Goal: Information Seeking & Learning: Understand process/instructions

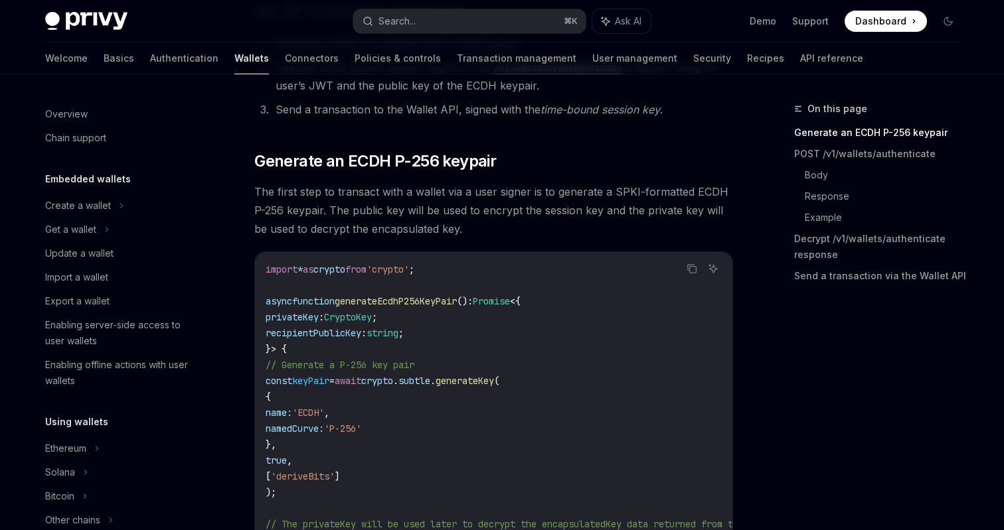
scroll to position [163, 0]
drag, startPoint x: 264, startPoint y: 189, endPoint x: 447, endPoint y: 198, distance: 183.5
click at [439, 198] on span "The first step to transact with a wallet via a user signer is to generate a SPK…" at bounding box center [493, 212] width 479 height 56
click at [482, 198] on span "The first step to transact with a wallet via a user signer is to generate a SPK…" at bounding box center [493, 212] width 479 height 56
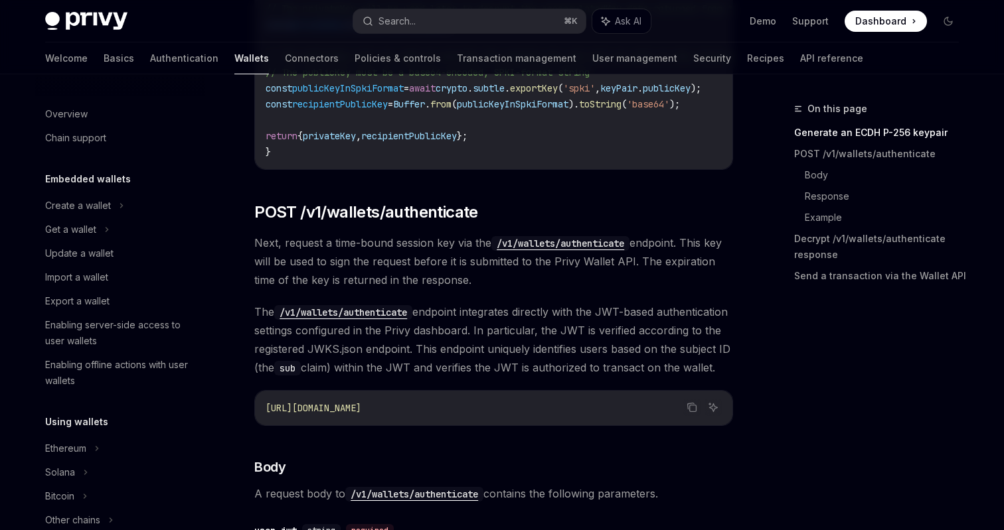
scroll to position [683, 0]
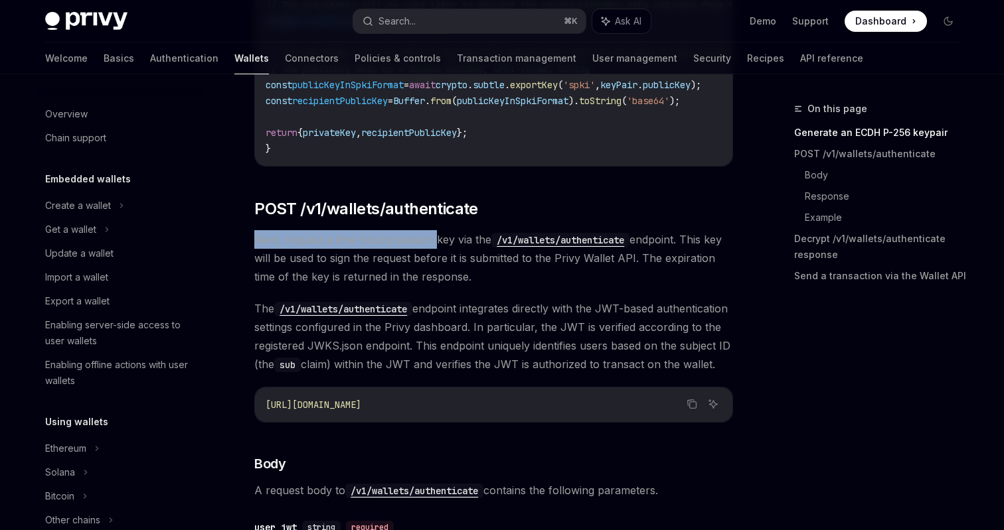
drag, startPoint x: 256, startPoint y: 242, endPoint x: 436, endPoint y: 249, distance: 180.1
click at [436, 249] on span "Next, request a time-bound session key via the /v1/wallets/authenticate endpoin…" at bounding box center [493, 258] width 479 height 56
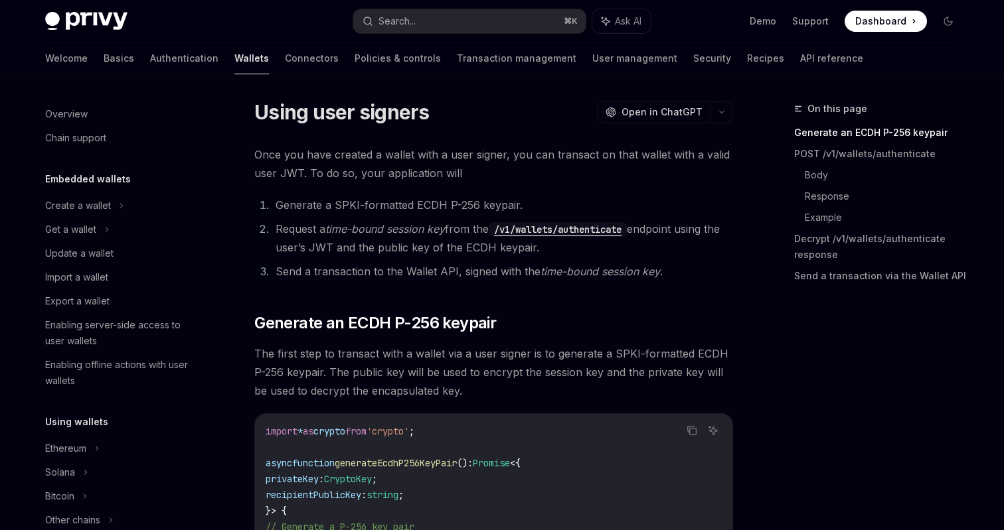
scroll to position [0, 0]
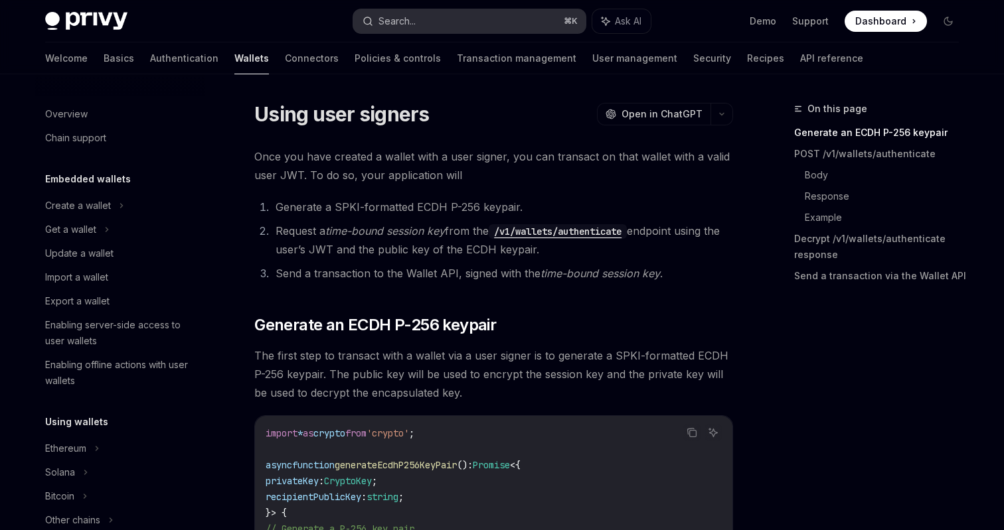
click at [477, 30] on button "Search... ⌘ K" at bounding box center [469, 21] width 232 height 24
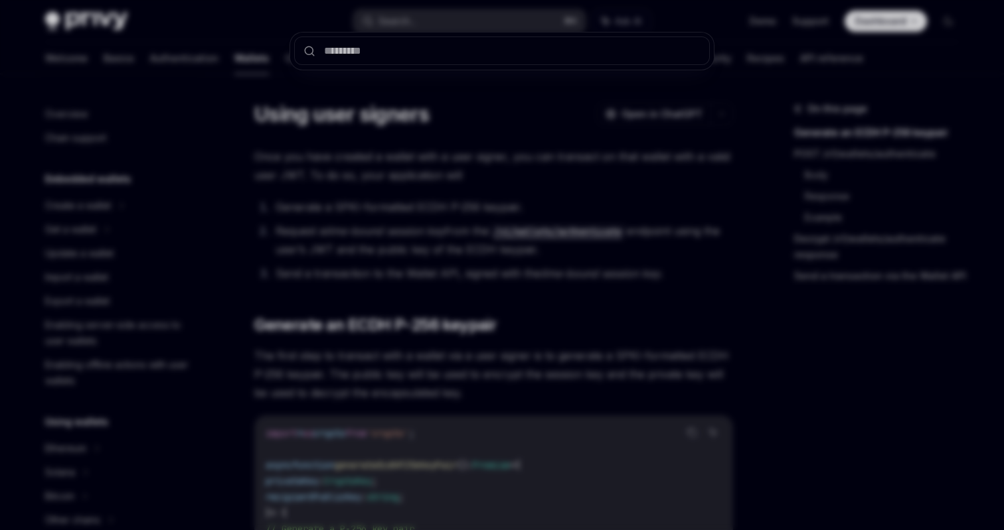
type input "***"
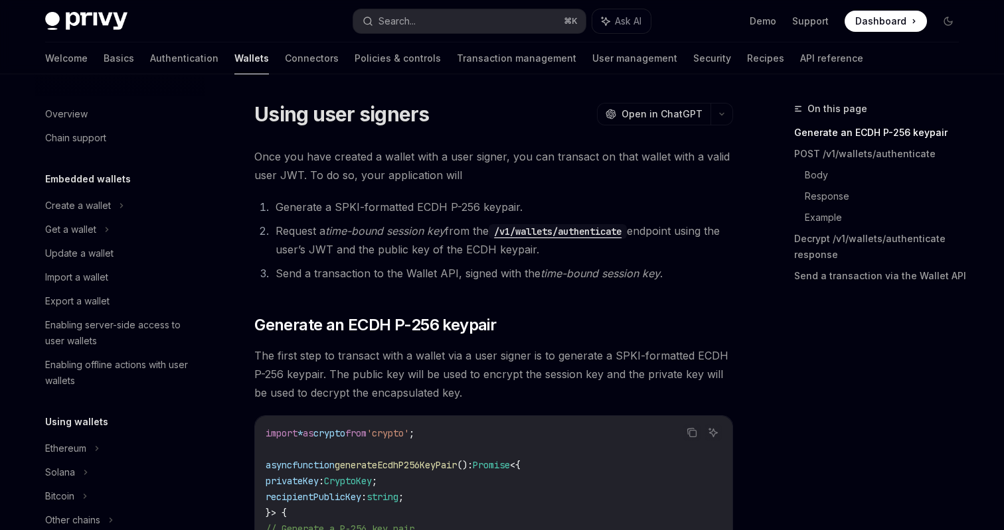
type textarea "*"
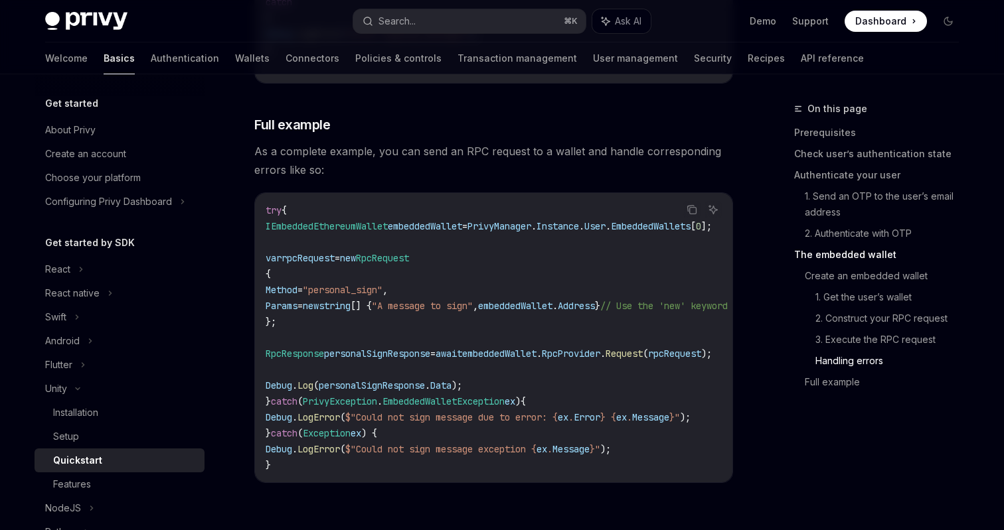
scroll to position [3814, 0]
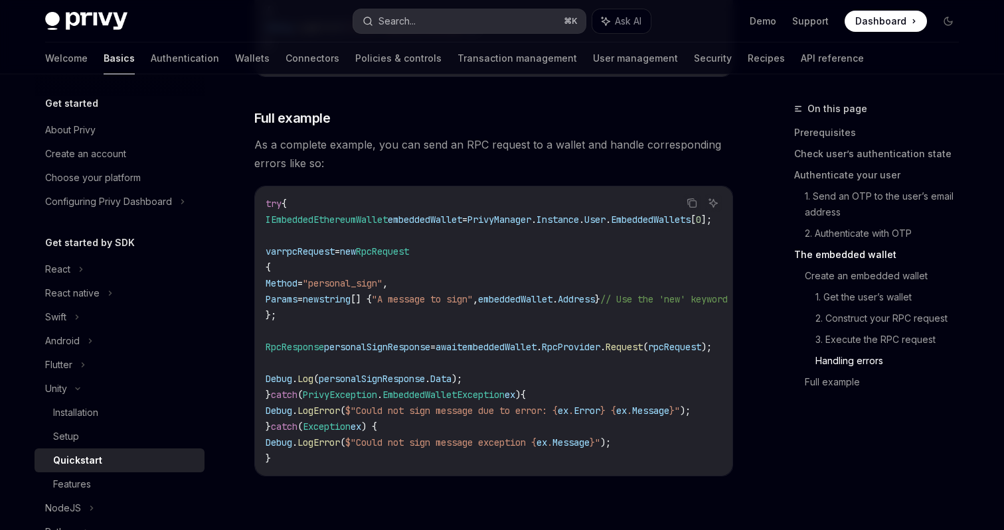
click at [489, 21] on button "Search... ⌘ K" at bounding box center [469, 21] width 232 height 24
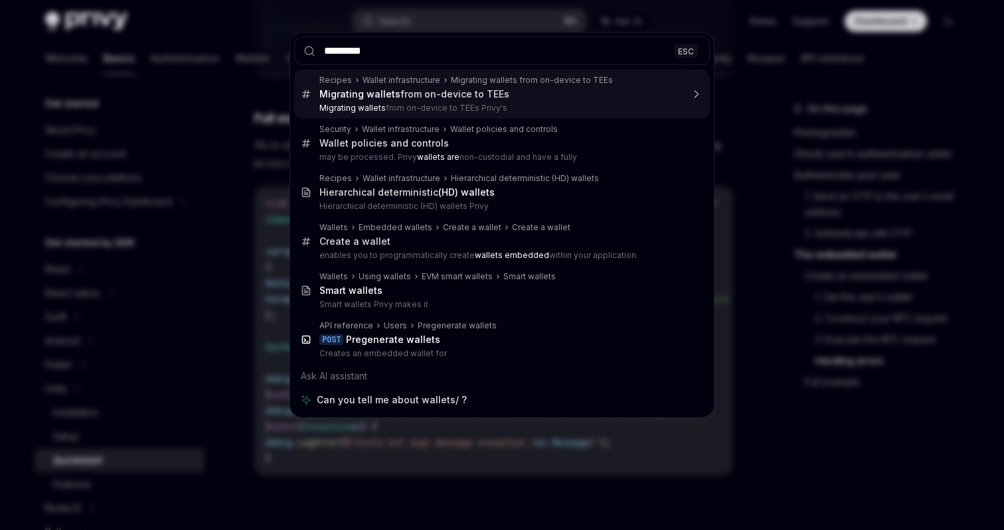
type input "**********"
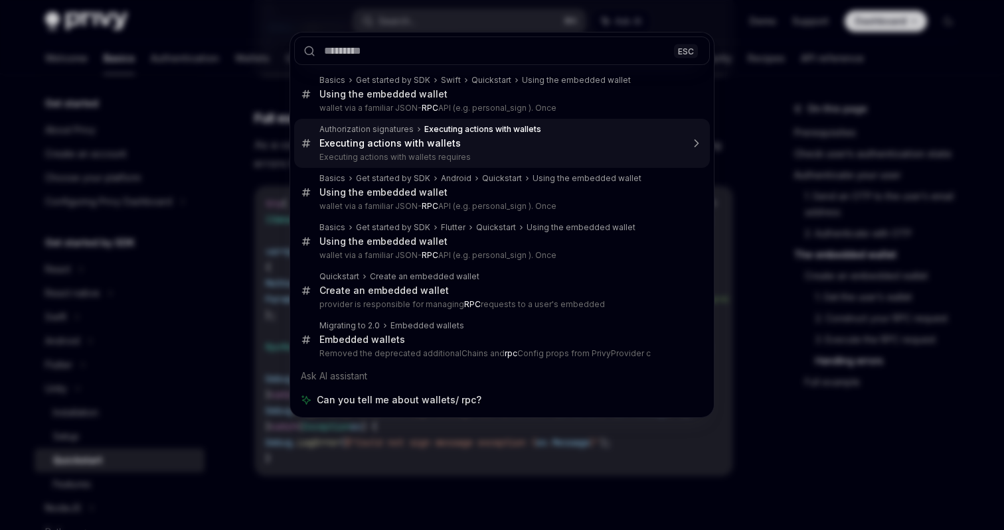
type textarea "*"
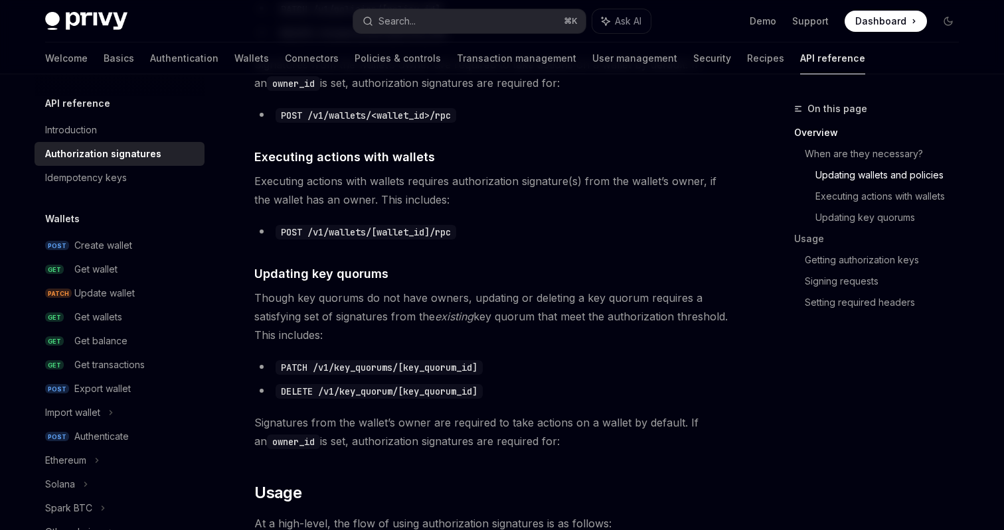
scroll to position [778, 0]
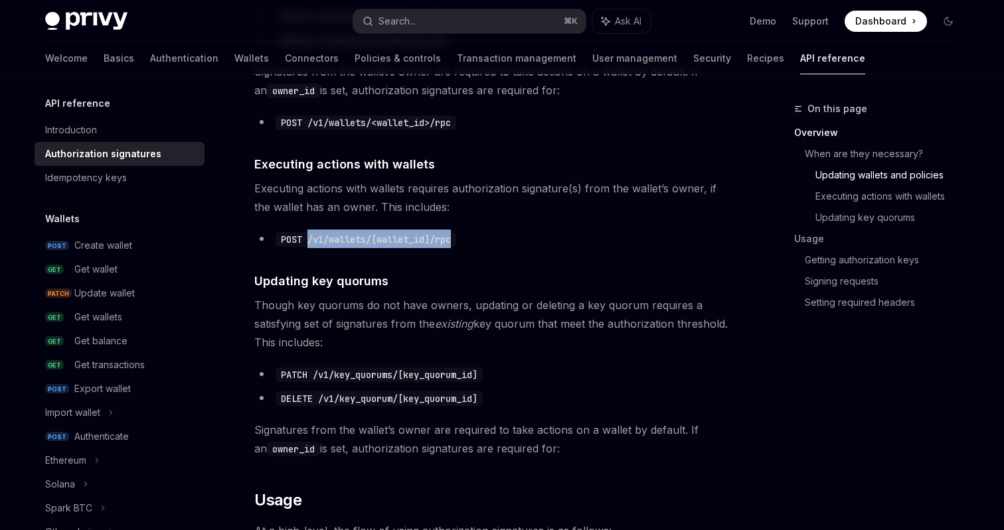
drag, startPoint x: 465, startPoint y: 237, endPoint x: 309, endPoint y: 239, distance: 155.4
click at [309, 239] on li "POST /v1/wallets/[wallet_id]/rpc" at bounding box center [493, 239] width 479 height 19
copy code "/v1/wallets/[wallet_id]/rpc"
click at [334, 237] on code "POST /v1/wallets/[wallet_id]/rpc" at bounding box center [366, 239] width 181 height 15
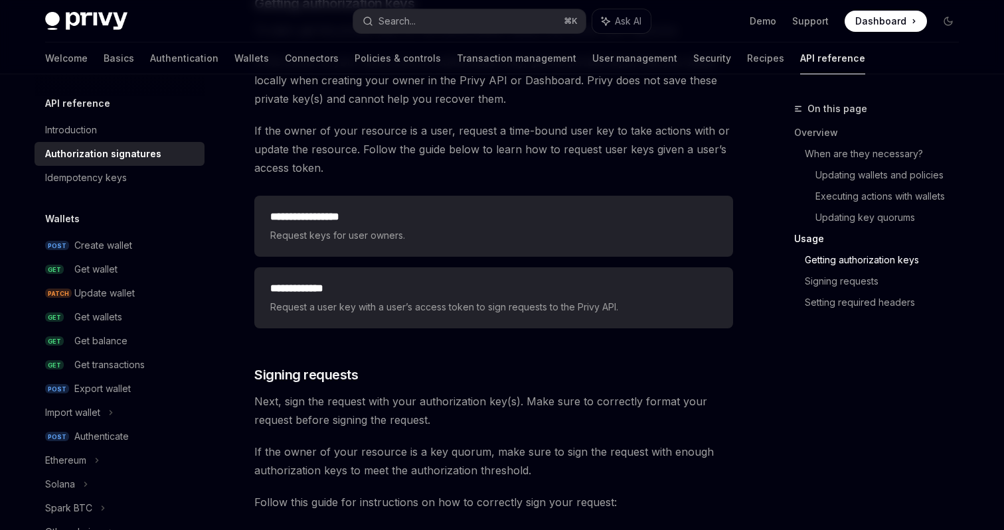
scroll to position [1757, 0]
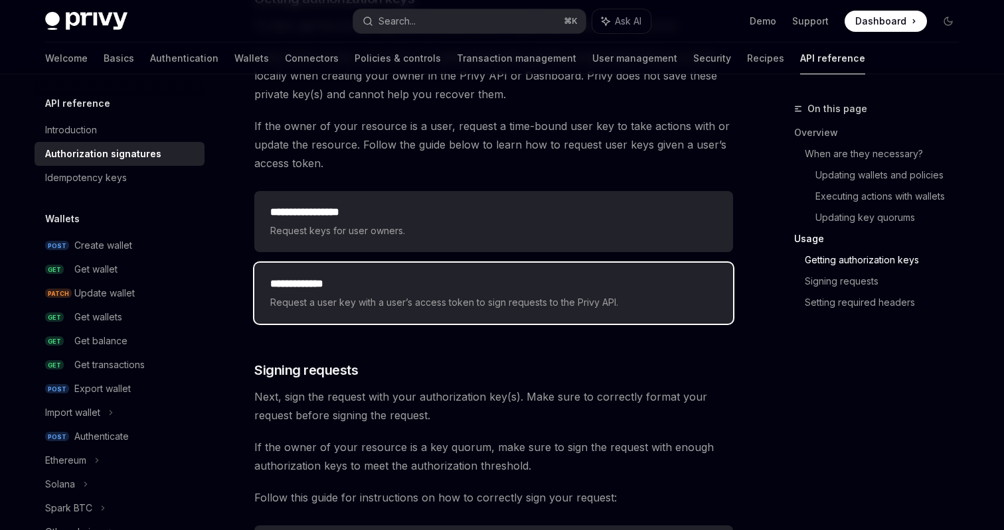
click at [347, 295] on span "Request a user key with a user’s access token to sign requests to the Privy API." at bounding box center [493, 303] width 447 height 16
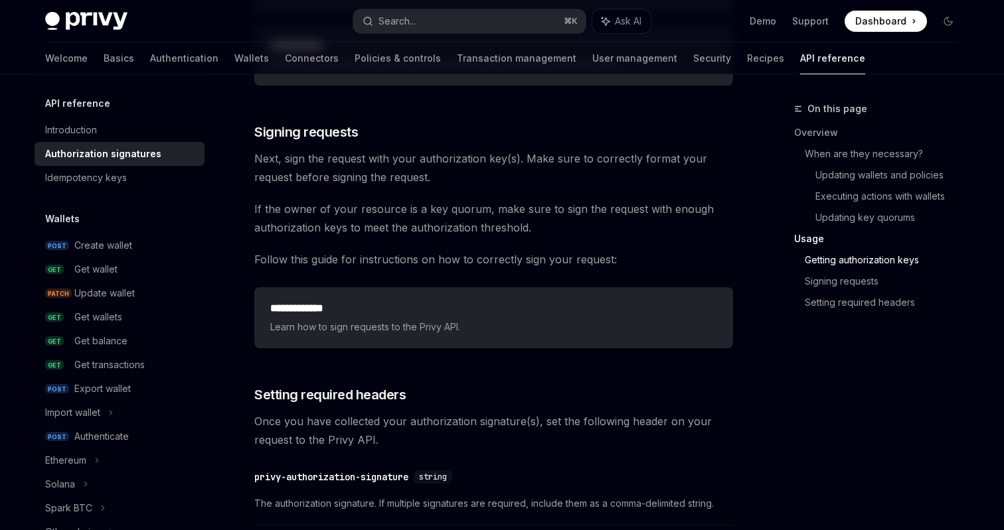
scroll to position [1996, 0]
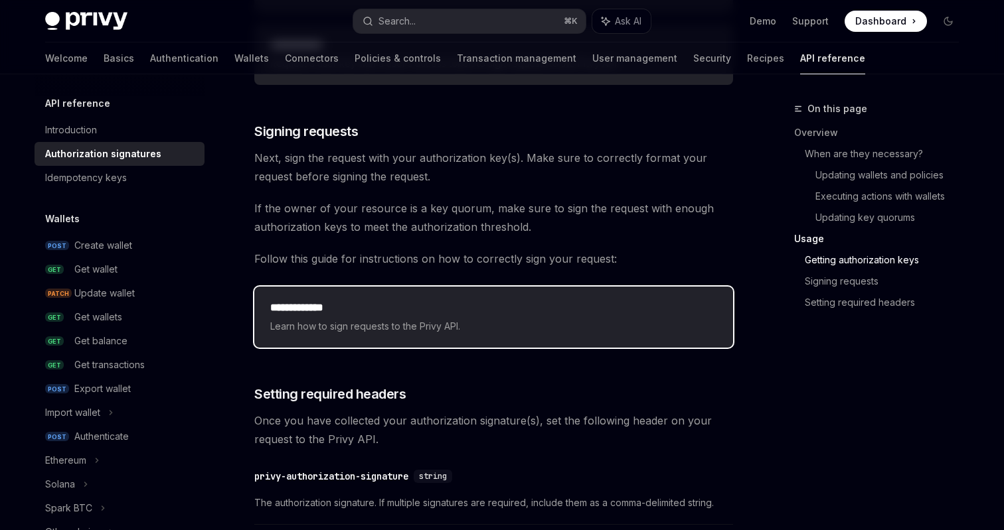
click at [387, 303] on h2 "**********" at bounding box center [493, 308] width 447 height 16
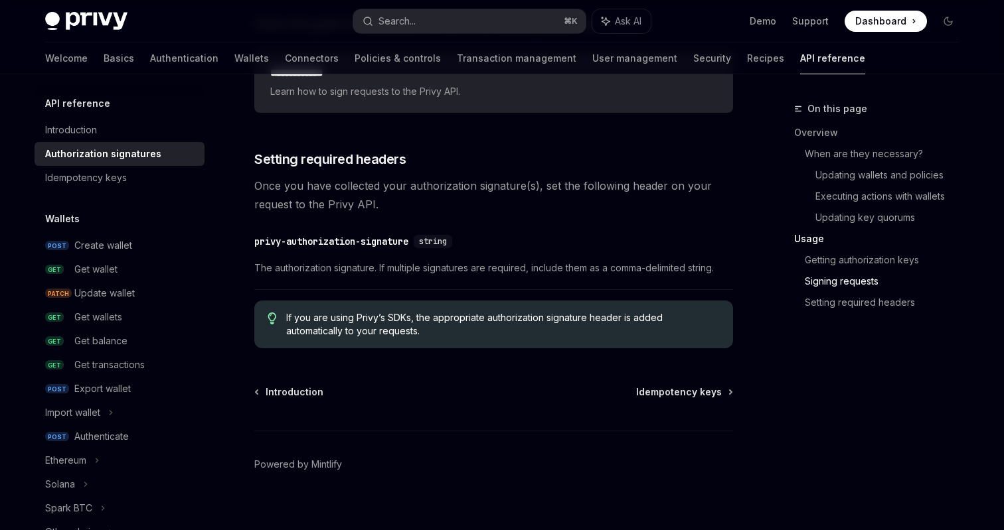
scroll to position [2235, 0]
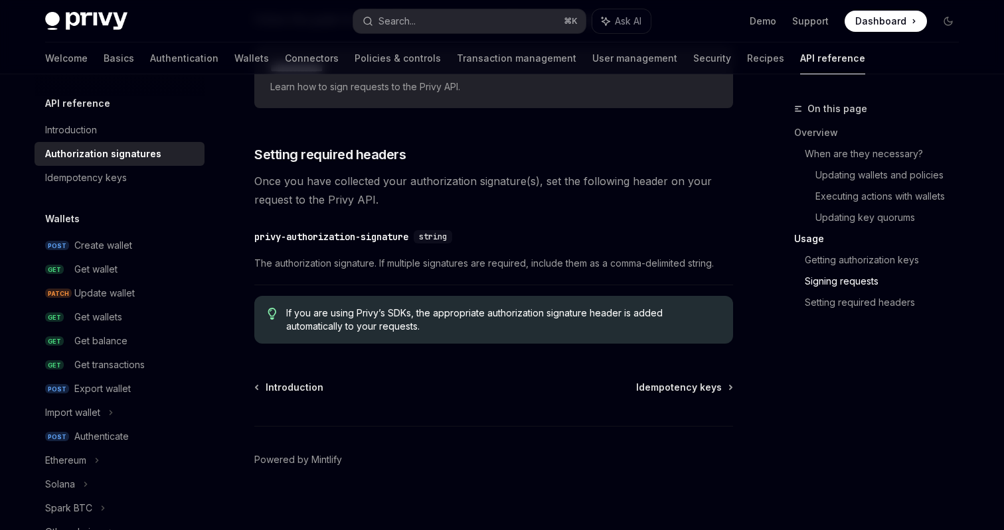
click at [476, 202] on span "Once you have collected your authorization signature(s), set the following head…" at bounding box center [493, 190] width 479 height 37
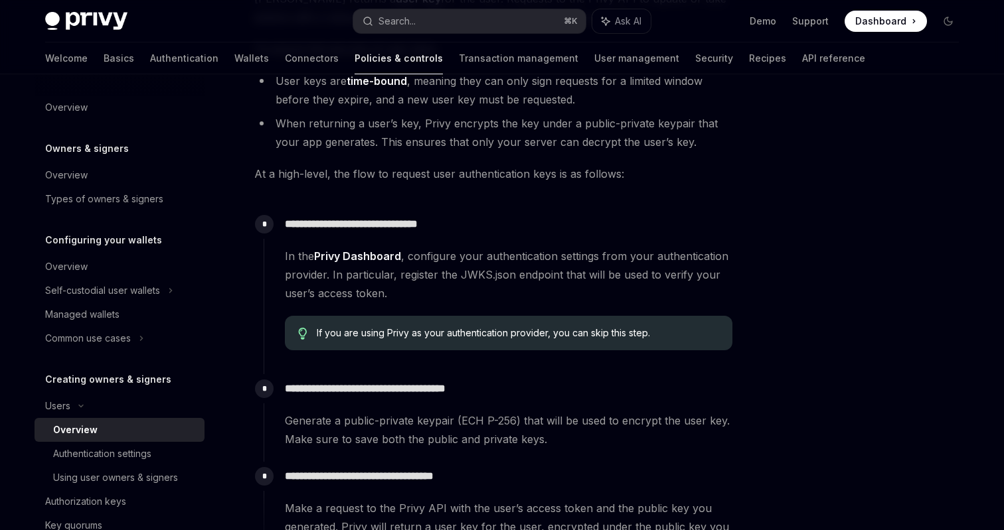
scroll to position [183, 0]
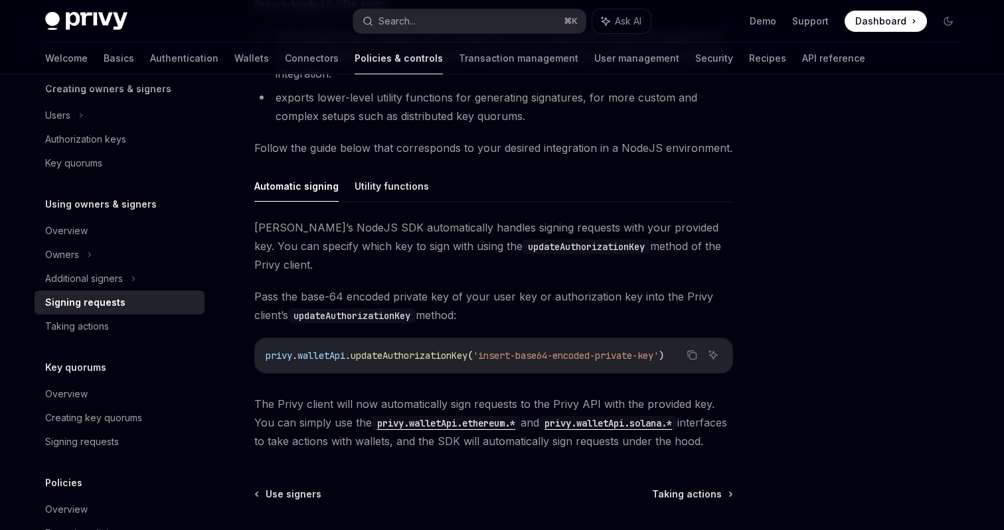
scroll to position [316, 0]
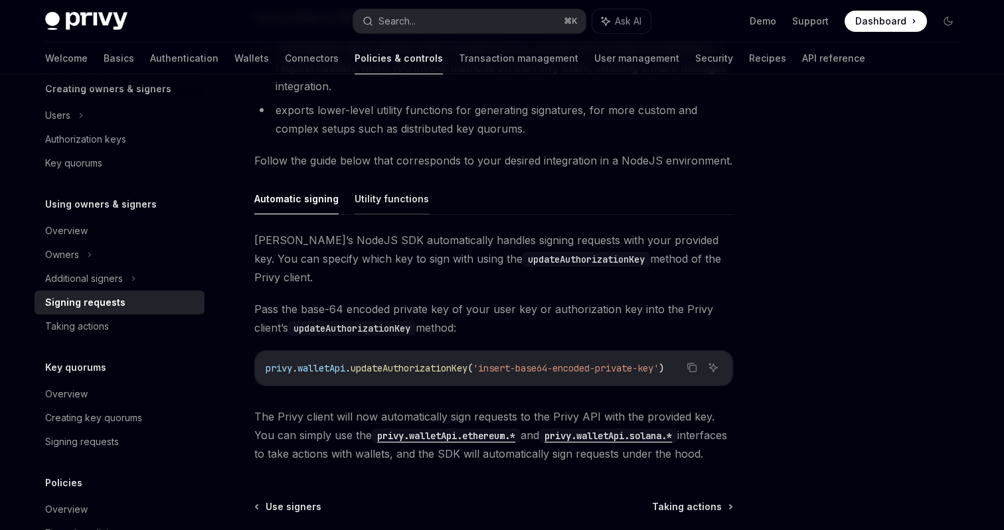
click at [370, 201] on button "Utility functions" at bounding box center [392, 198] width 74 height 31
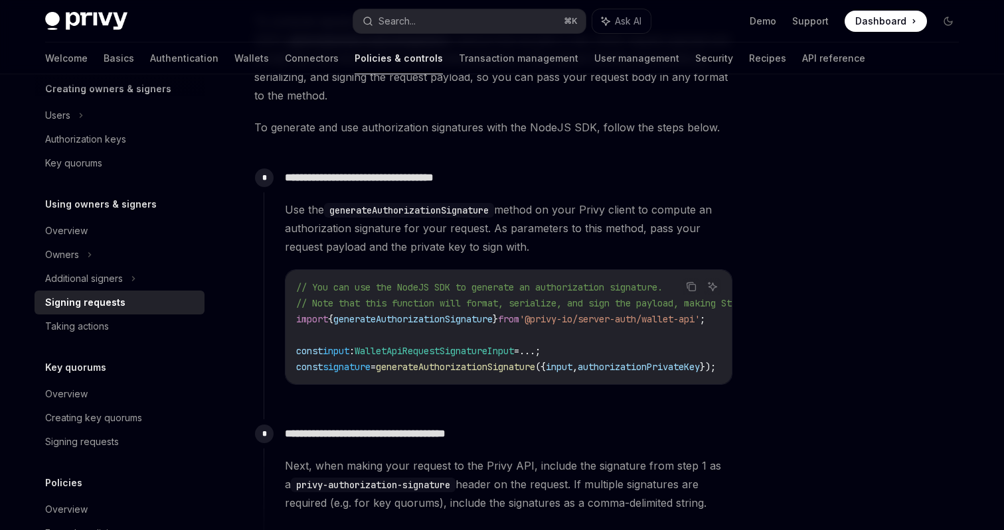
scroll to position [533, 0]
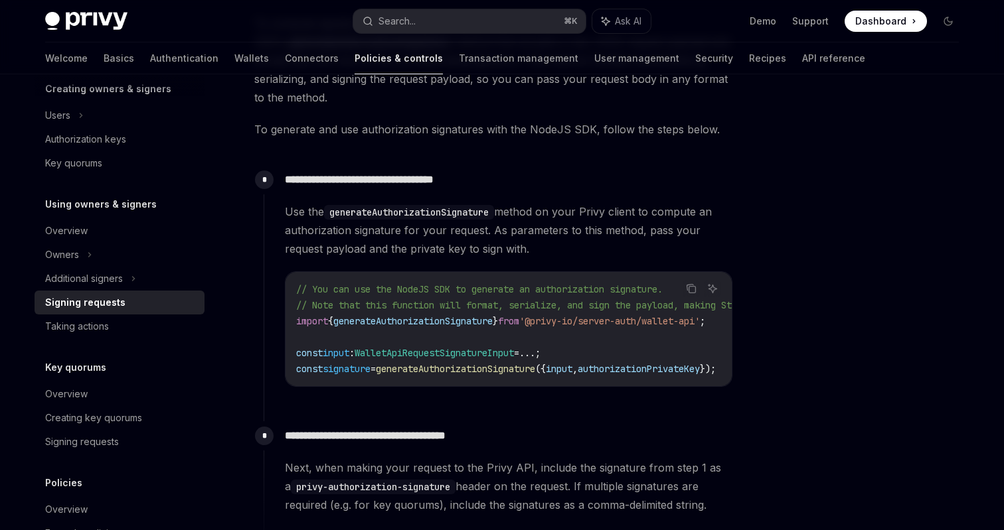
click at [341, 250] on span "Use the generateAuthorizationSignature method on your Privy client to compute a…" at bounding box center [508, 231] width 447 height 56
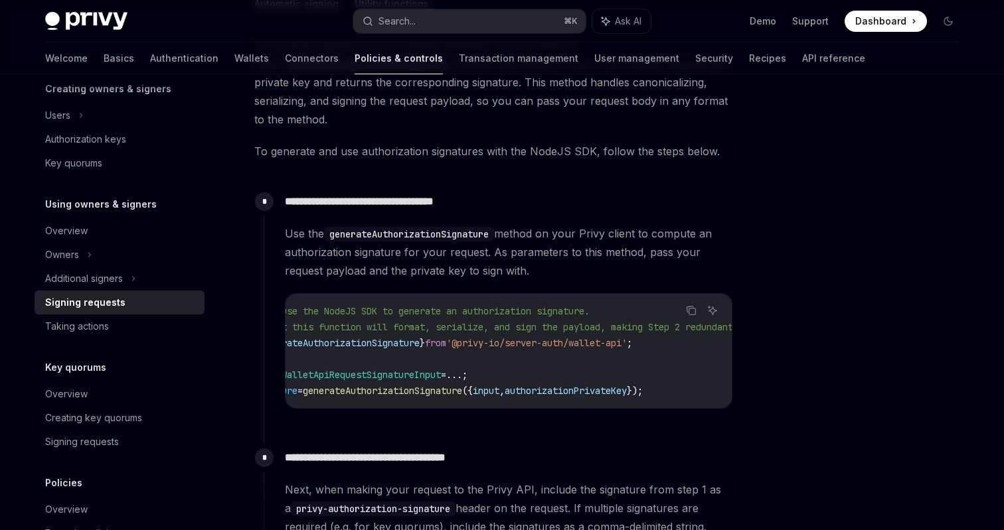
scroll to position [0, 0]
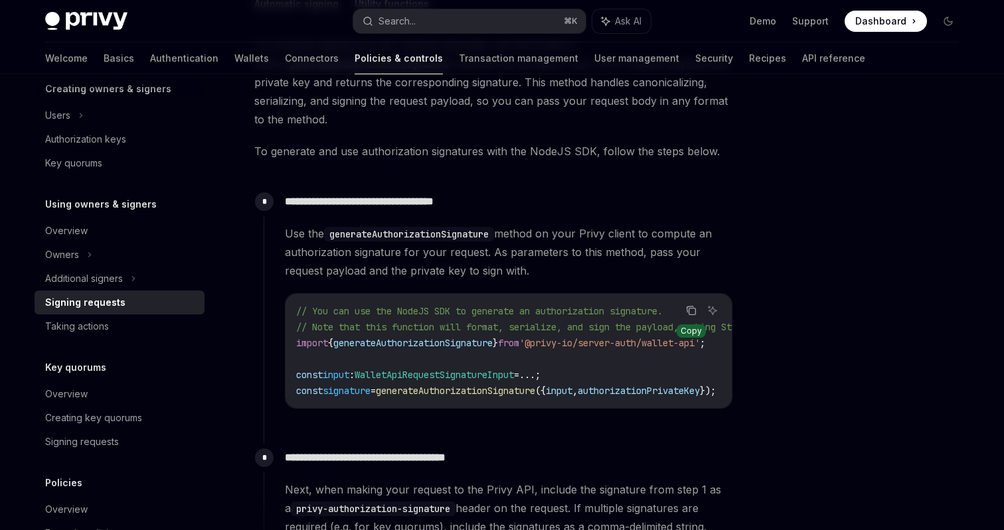
click at [690, 313] on icon "Copy the contents from the code block" at bounding box center [691, 310] width 11 height 11
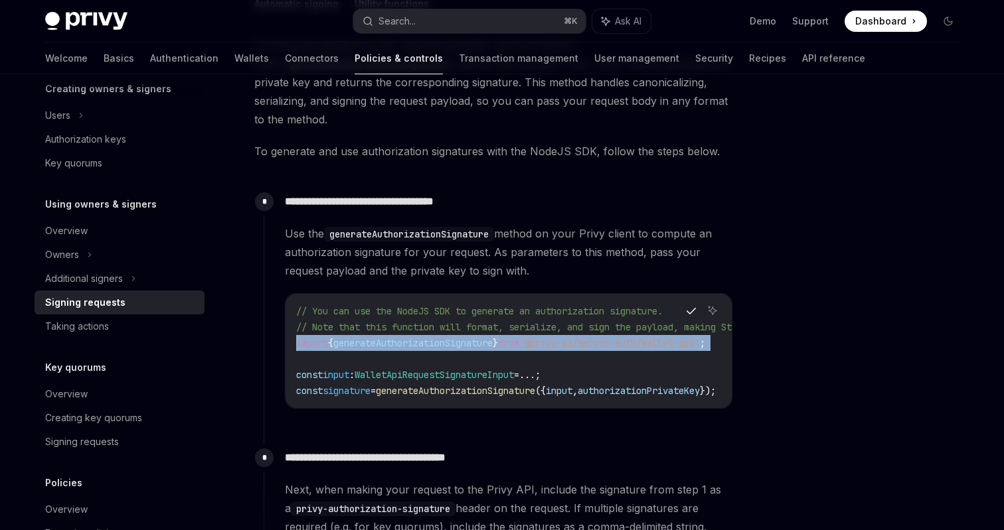
drag, startPoint x: 465, startPoint y: 353, endPoint x: 286, endPoint y: 346, distance: 178.7
click at [286, 346] on div "// You can use the NodeJS SDK to generate an authorization signature. // Note t…" at bounding box center [508, 351] width 446 height 114
copy code "import { generateAuthorizationSignature } from '@privy-io/server-auth/wallet-ap…"
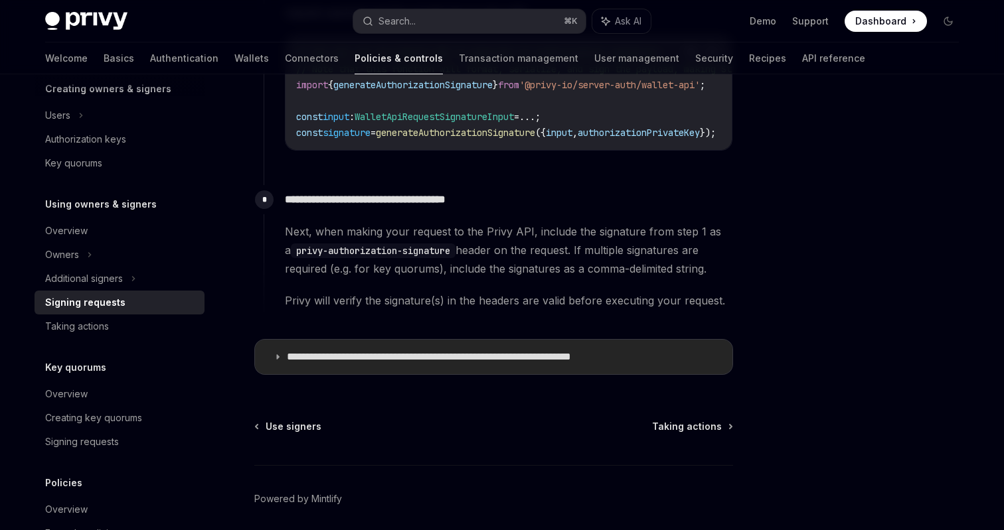
click at [473, 364] on p "**********" at bounding box center [471, 357] width 368 height 13
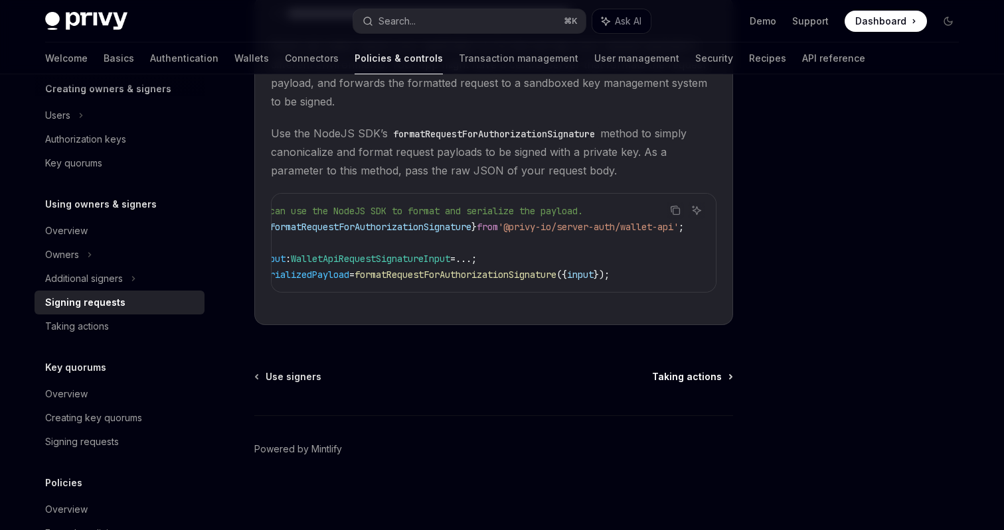
click at [698, 378] on span "Taking actions" at bounding box center [687, 376] width 70 height 13
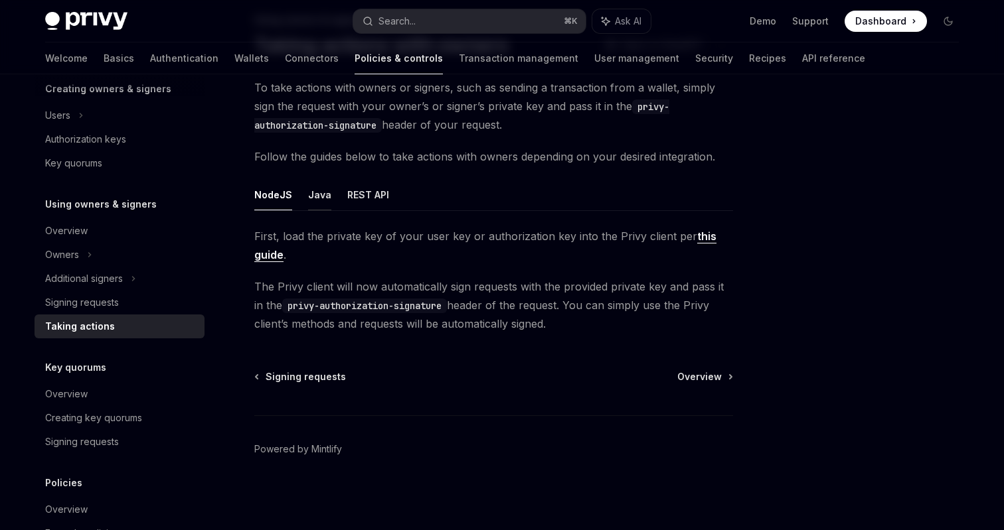
click at [317, 197] on button "Java" at bounding box center [319, 194] width 23 height 31
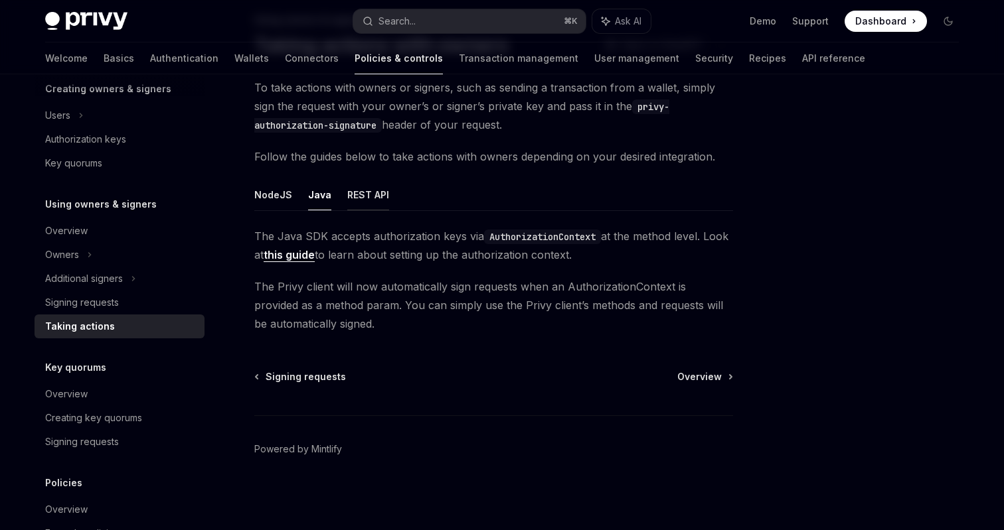
click at [351, 201] on button "REST API" at bounding box center [368, 194] width 42 height 31
type textarea "*"
